Goal: Information Seeking & Learning: Understand process/instructions

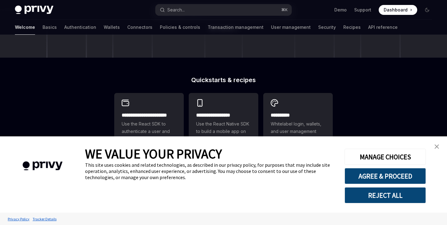
click at [411, 194] on button "REJECT ALL" at bounding box center [385, 195] width 81 height 16
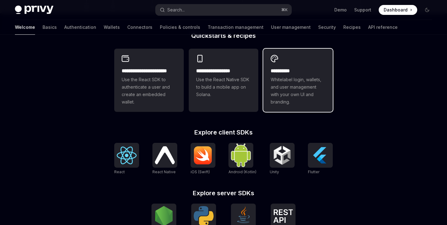
scroll to position [163, 0]
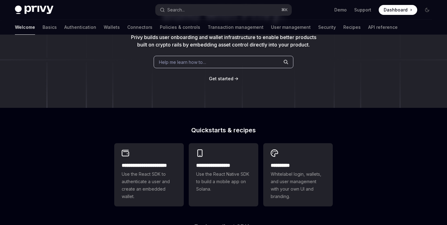
scroll to position [68, 0]
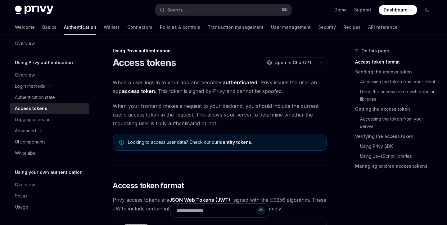
scroll to position [95, 0]
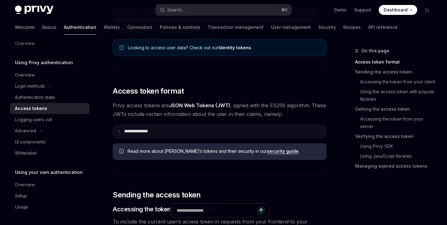
click at [118, 133] on summary "**********" at bounding box center [219, 131] width 213 height 13
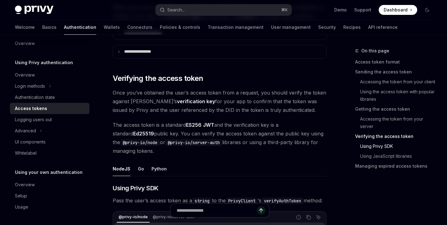
scroll to position [1056, 0]
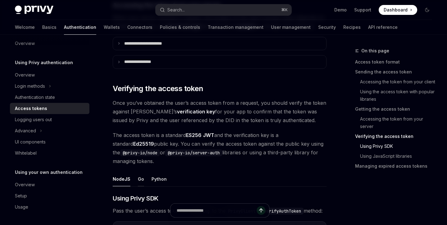
click at [138, 177] on button "Go" at bounding box center [141, 179] width 6 height 15
type textarea "*"
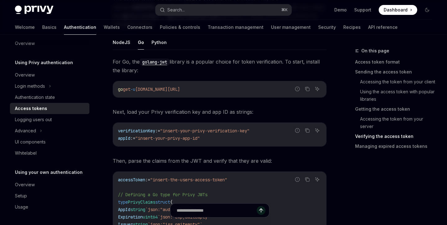
scroll to position [1192, 0]
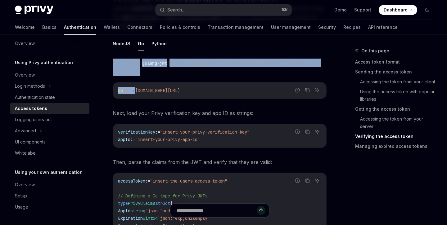
drag, startPoint x: 111, startPoint y: 63, endPoint x: 139, endPoint y: 88, distance: 37.1
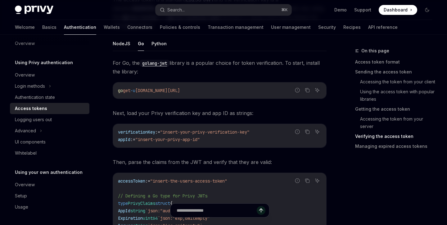
click at [345, 158] on div "On this page Access token format Sending the access token Accessing the token f…" at bounding box center [390, 136] width 94 height 178
click at [308, 181] on icon "Copy the contents from the code block" at bounding box center [307, 180] width 5 height 5
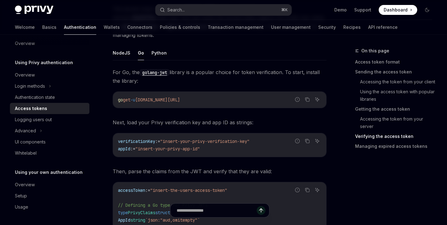
scroll to position [1194, 0]
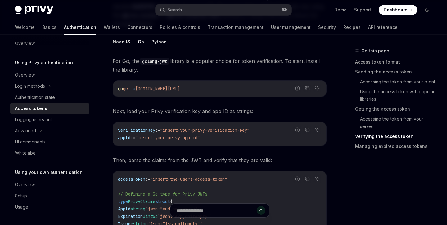
click at [120, 42] on button "NodeJS" at bounding box center [122, 41] width 18 height 15
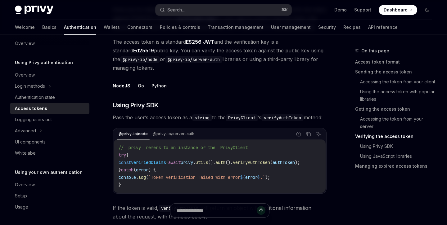
scroll to position [1144, 0]
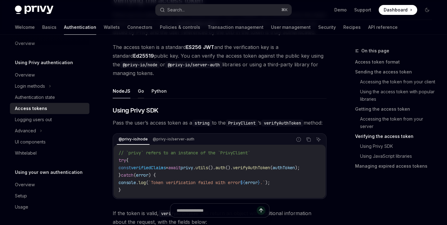
click at [140, 92] on button "Go" at bounding box center [141, 91] width 6 height 15
type textarea "*"
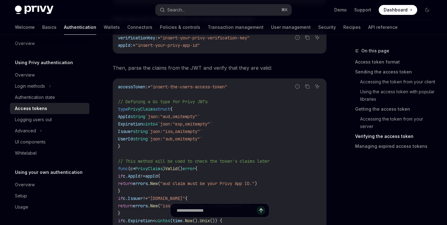
scroll to position [1273, 0]
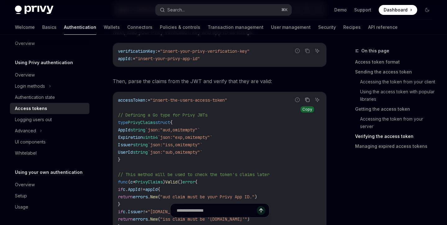
click at [305, 98] on icon "Copy the contents from the code block" at bounding box center [307, 99] width 5 height 5
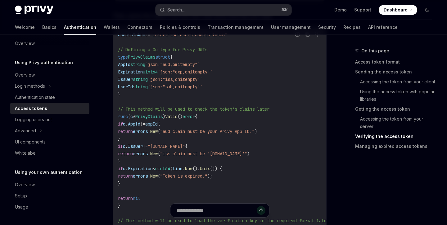
scroll to position [1339, 0]
click at [133, 86] on span "UserId" at bounding box center [125, 86] width 15 height 6
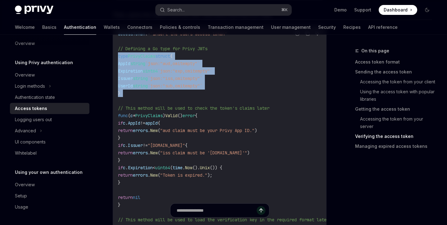
drag, startPoint x: 144, startPoint y: 96, endPoint x: 110, endPoint y: 56, distance: 52.6
copy code "type PrivyClaims struct { AppId string `json:"aud,omitempty"` Expiration uint64…"
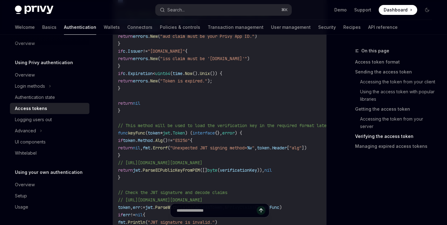
scroll to position [1515, 0]
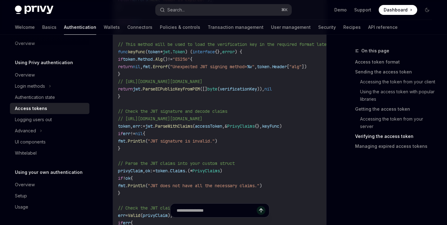
click at [251, 89] on span "verificationKey" at bounding box center [238, 89] width 37 height 6
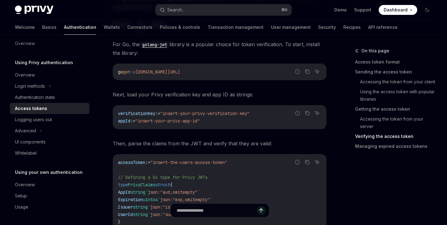
click at [171, 114] on span ""insert-your-privy-verification-key"" at bounding box center [204, 114] width 89 height 6
drag, startPoint x: 221, startPoint y: 121, endPoint x: 112, endPoint y: 114, distance: 109.5
copy code "verificationKey := "insert-your-privy-verification-key" appId := "insert-your-p…"
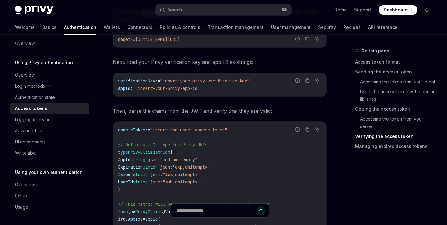
scroll to position [1230, 0]
